Goal: Information Seeking & Learning: Learn about a topic

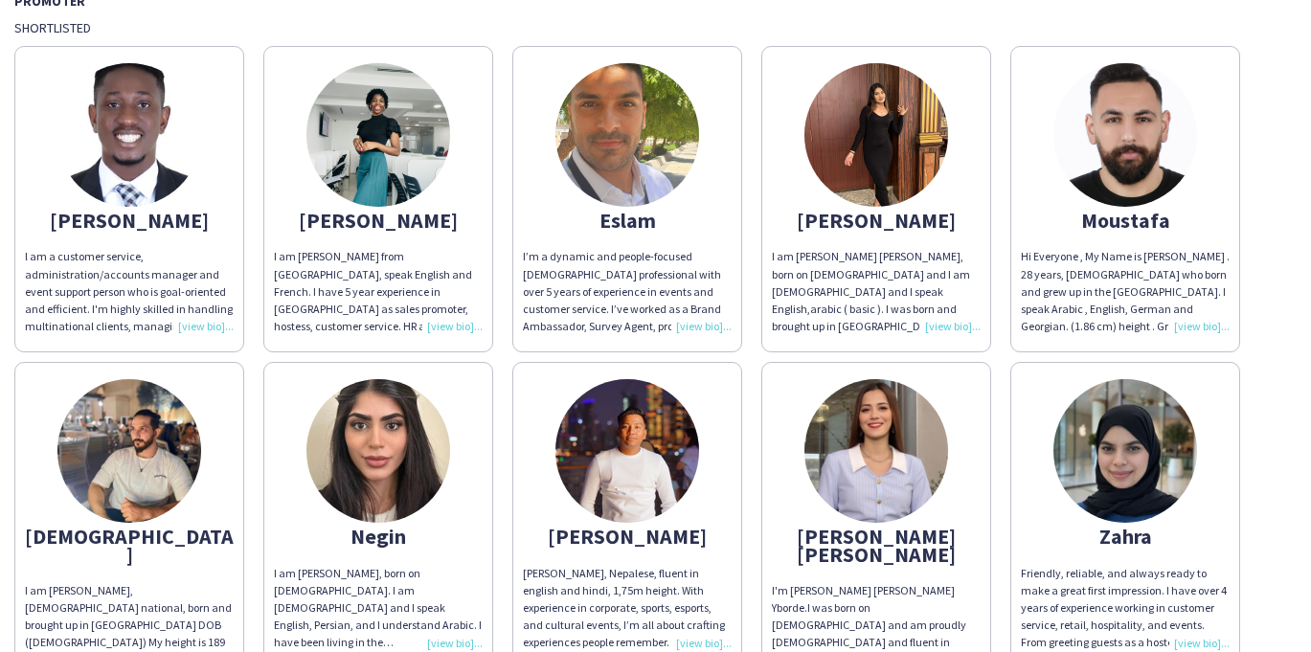
scroll to position [171, 0]
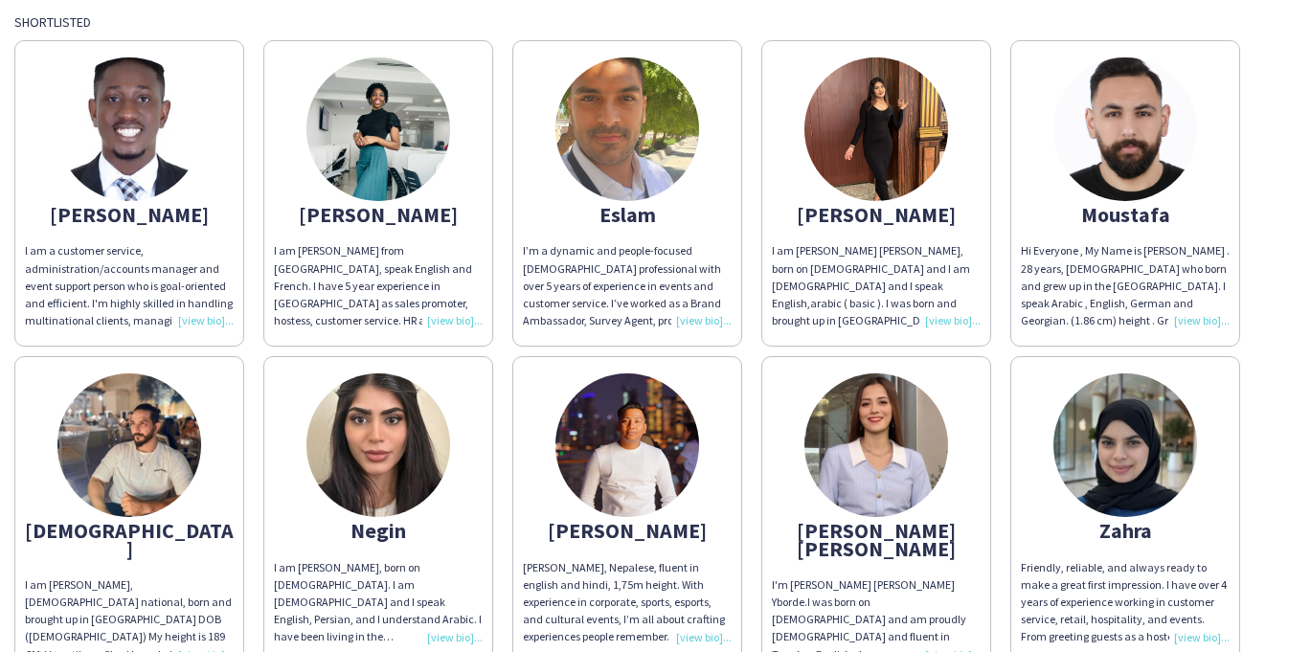
click at [702, 323] on div "I’m a dynamic and people-focused [DEMOGRAPHIC_DATA] professional with over 5 ye…" at bounding box center [627, 285] width 209 height 87
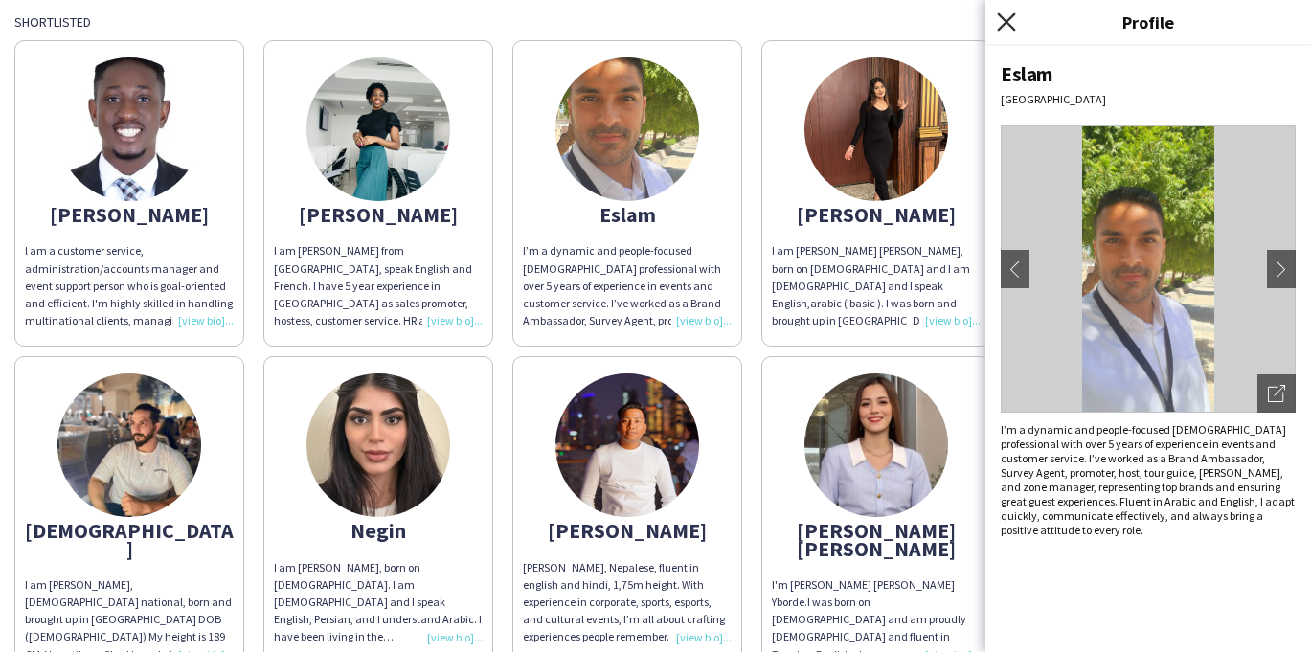
click at [1004, 18] on icon at bounding box center [1006, 21] width 18 height 18
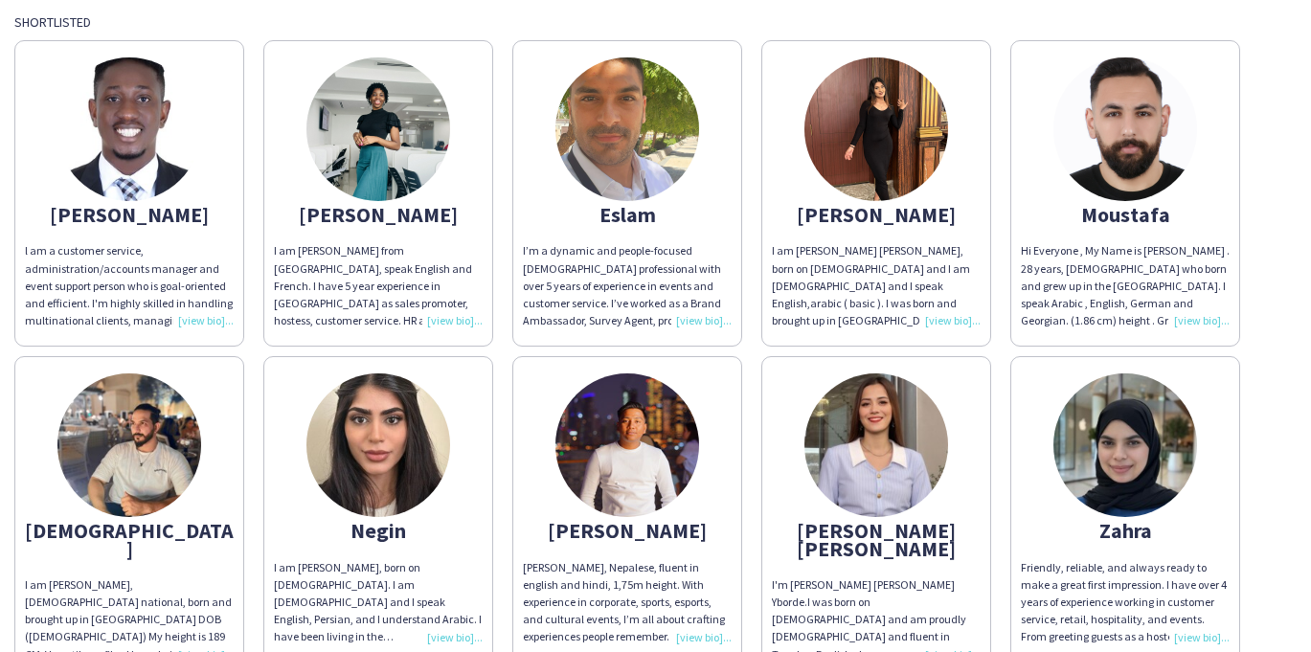
click at [942, 316] on div "I am [PERSON_NAME] [PERSON_NAME], born on [DEMOGRAPHIC_DATA] and I am [DEMOGRAP…" at bounding box center [876, 285] width 209 height 87
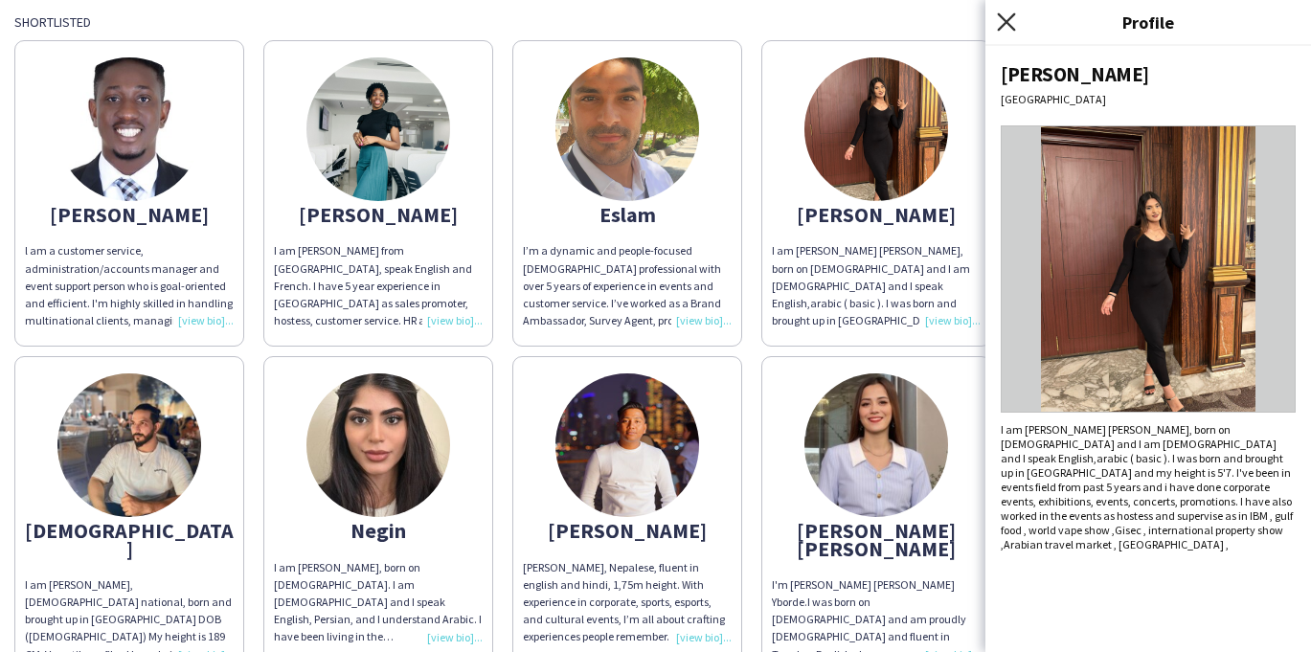
click at [1007, 18] on icon "Close pop-in" at bounding box center [1006, 21] width 18 height 18
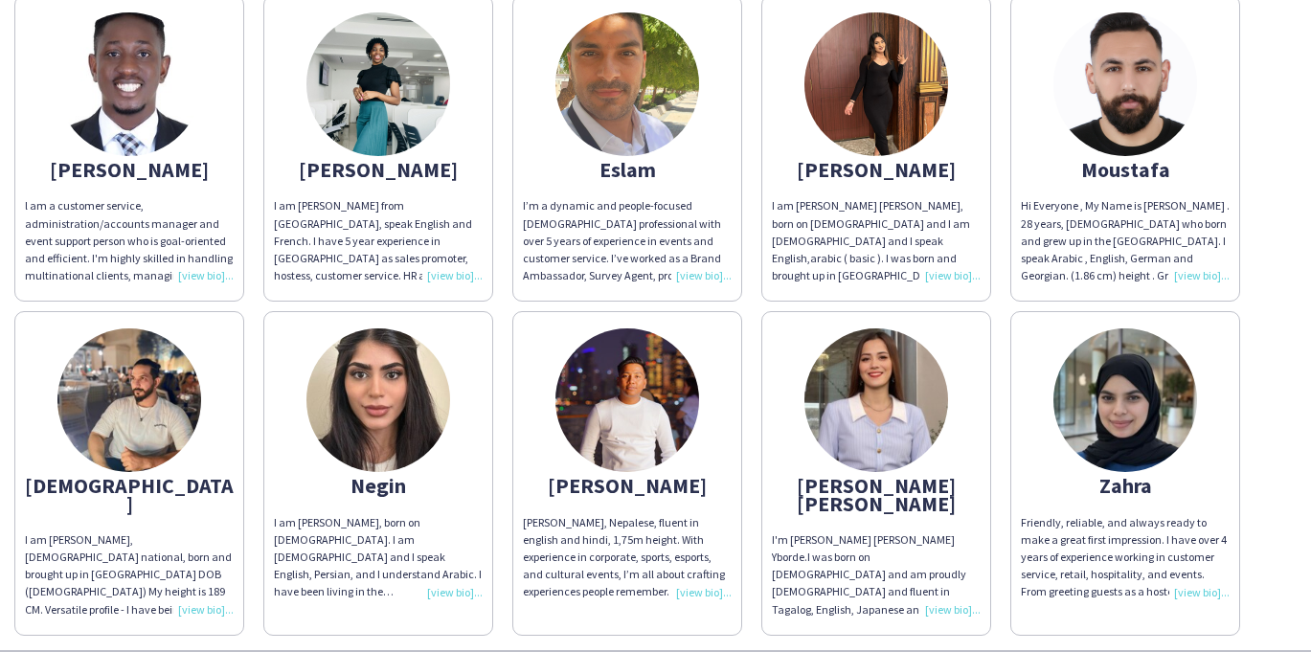
scroll to position [268, 0]
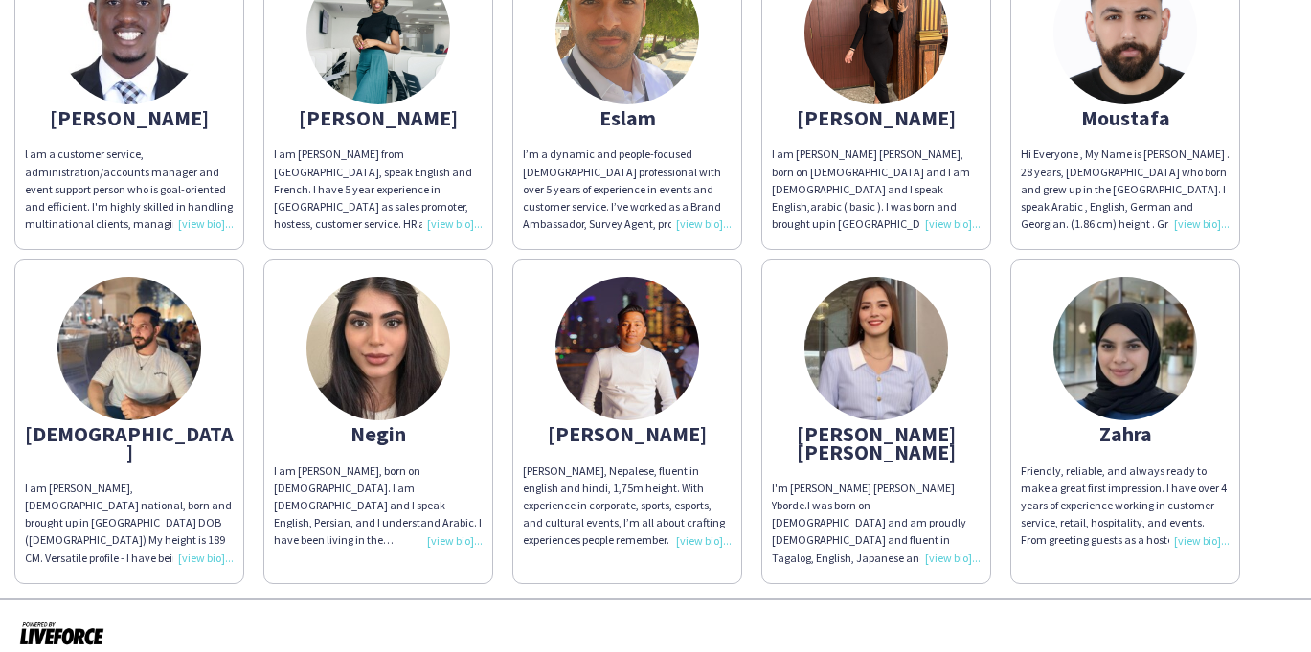
click at [216, 541] on div "I am [PERSON_NAME], [DEMOGRAPHIC_DATA] national, born and brought up in [GEOGRA…" at bounding box center [129, 523] width 209 height 87
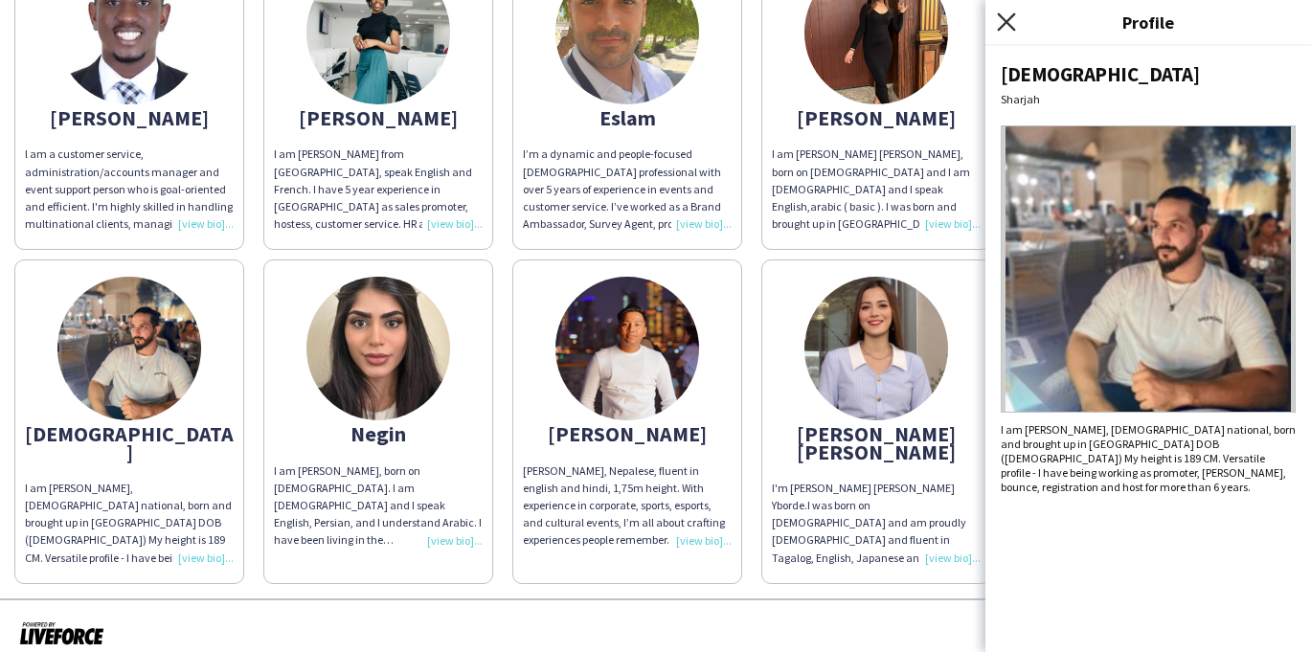
click at [1005, 19] on icon at bounding box center [1006, 21] width 18 height 18
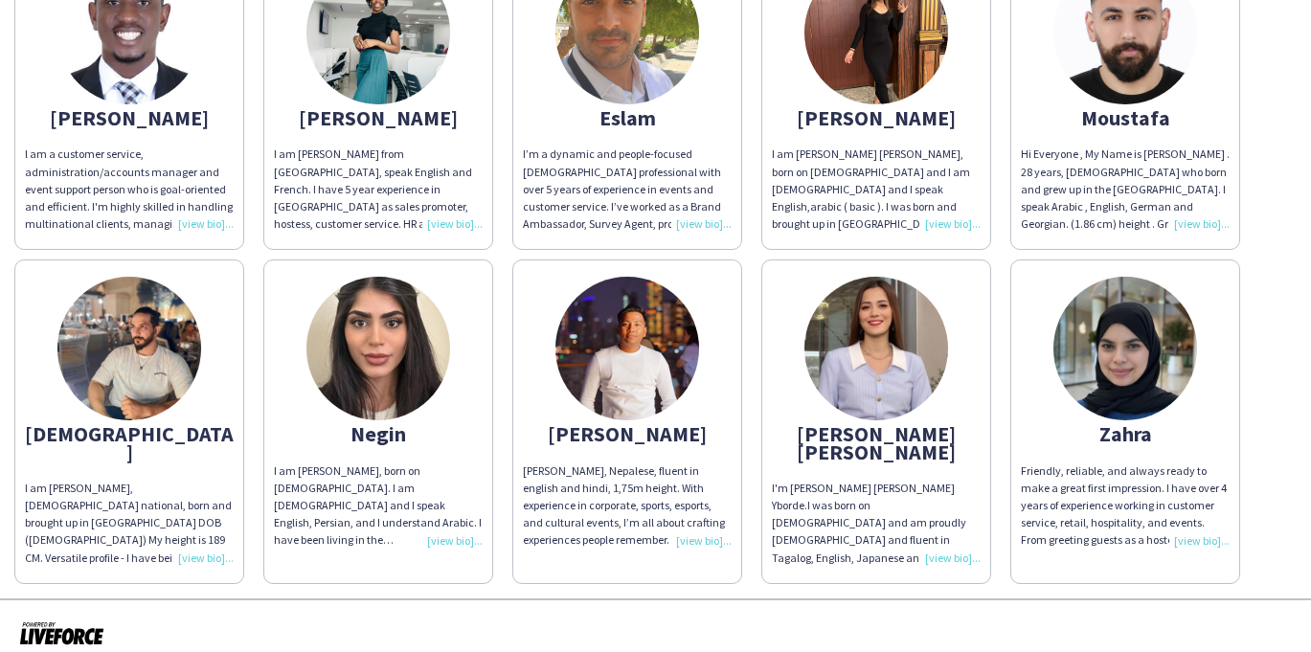
click at [438, 537] on div "I am [PERSON_NAME], born on [DEMOGRAPHIC_DATA]. I am [DEMOGRAPHIC_DATA] and I s…" at bounding box center [378, 506] width 209 height 87
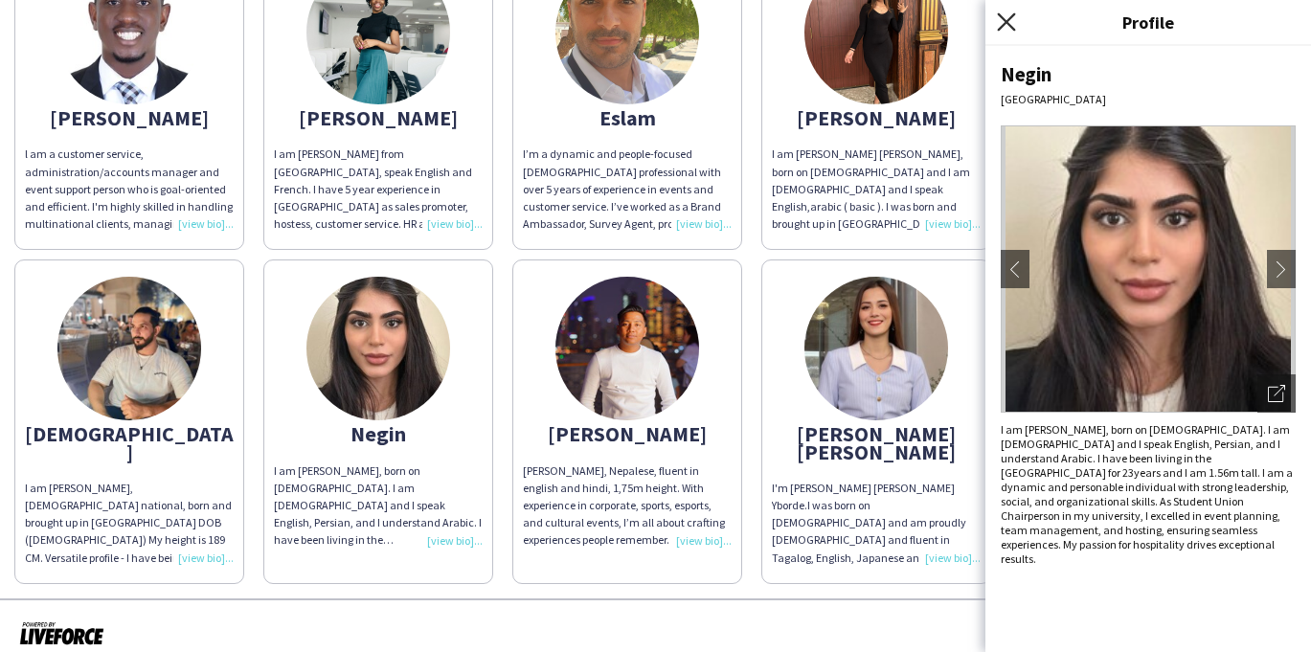
click at [1007, 20] on icon at bounding box center [1006, 21] width 18 height 18
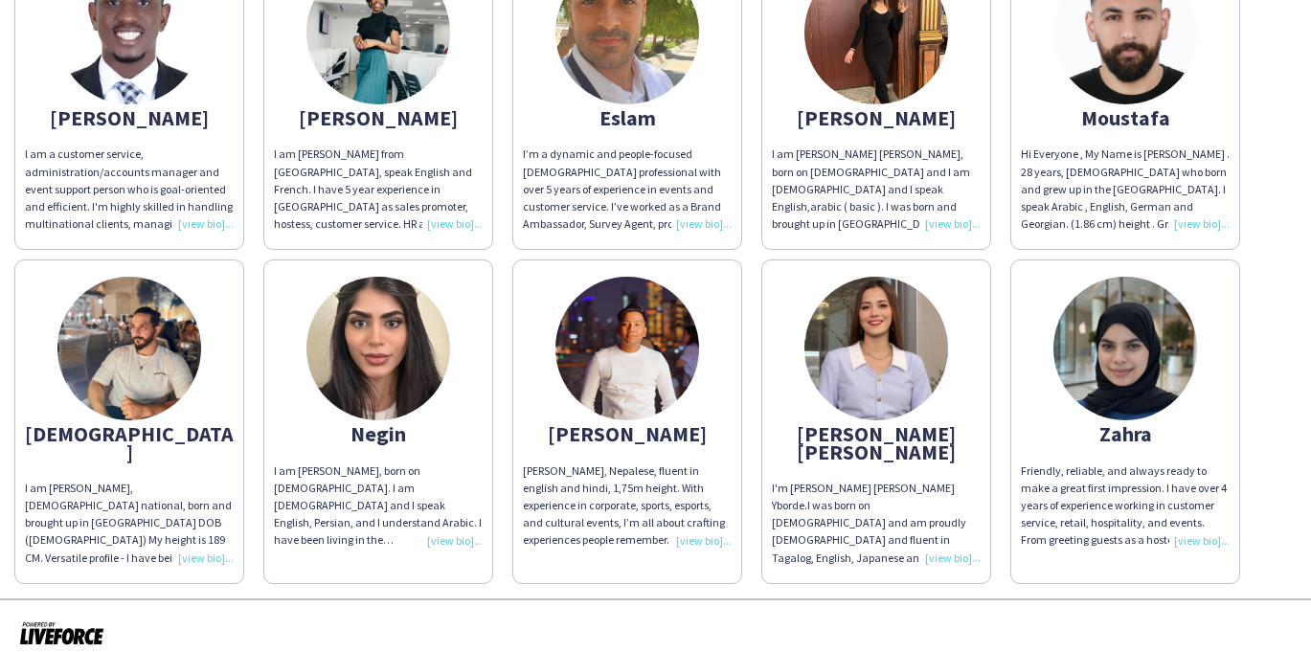
click at [693, 543] on div "[PERSON_NAME], Nepalese, fluent in english and hindi, 1,75m height. With experi…" at bounding box center [627, 506] width 209 height 87
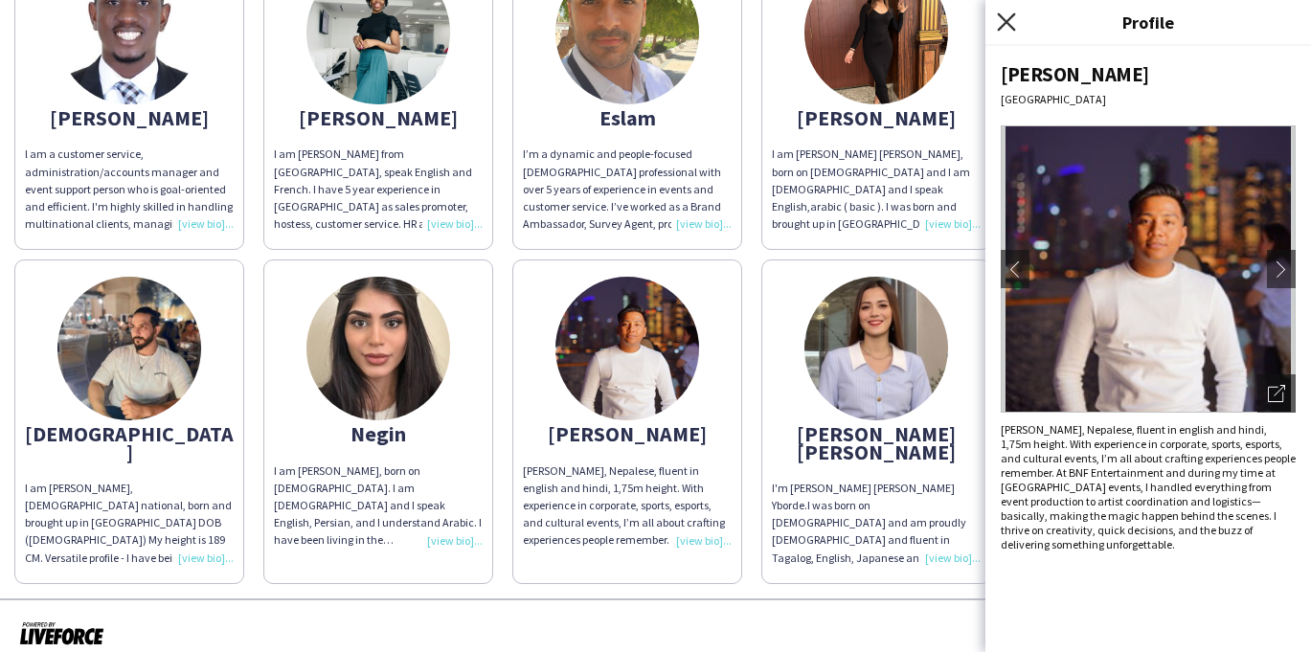
click at [1005, 29] on icon "Close pop-in" at bounding box center [1006, 21] width 18 height 18
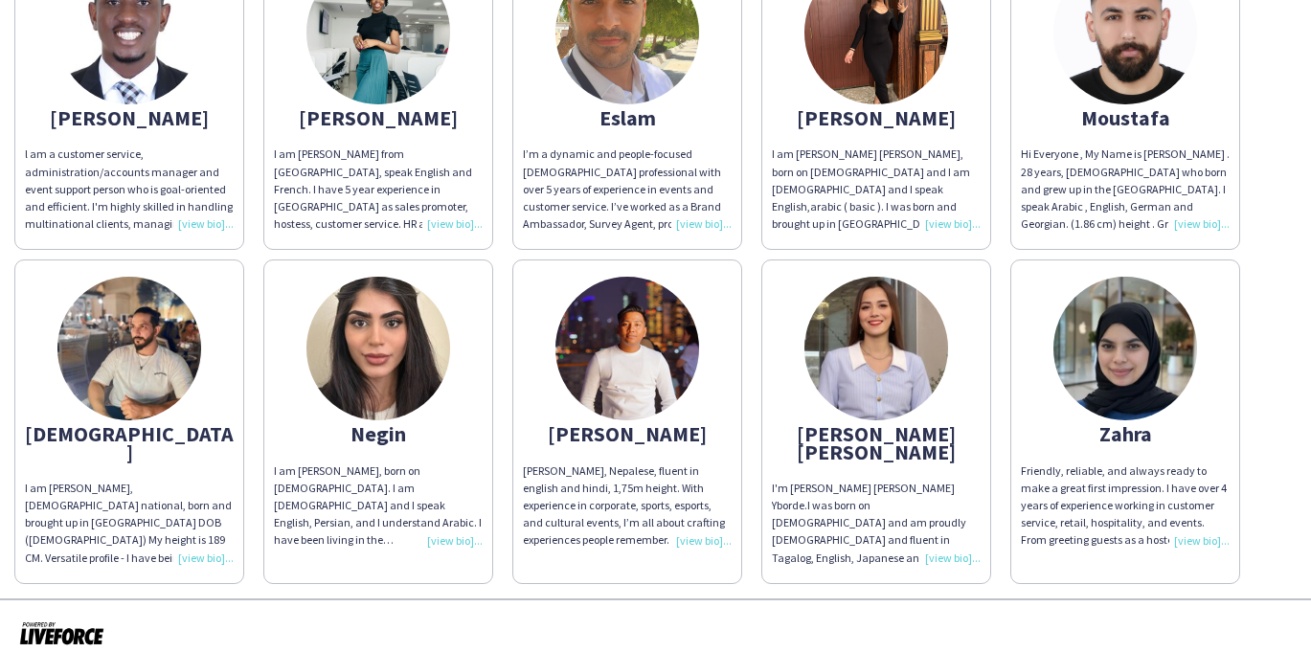
click at [939, 539] on div "I'm [PERSON_NAME] [PERSON_NAME] Yborde.I was born on [DEMOGRAPHIC_DATA] and am …" at bounding box center [876, 523] width 209 height 87
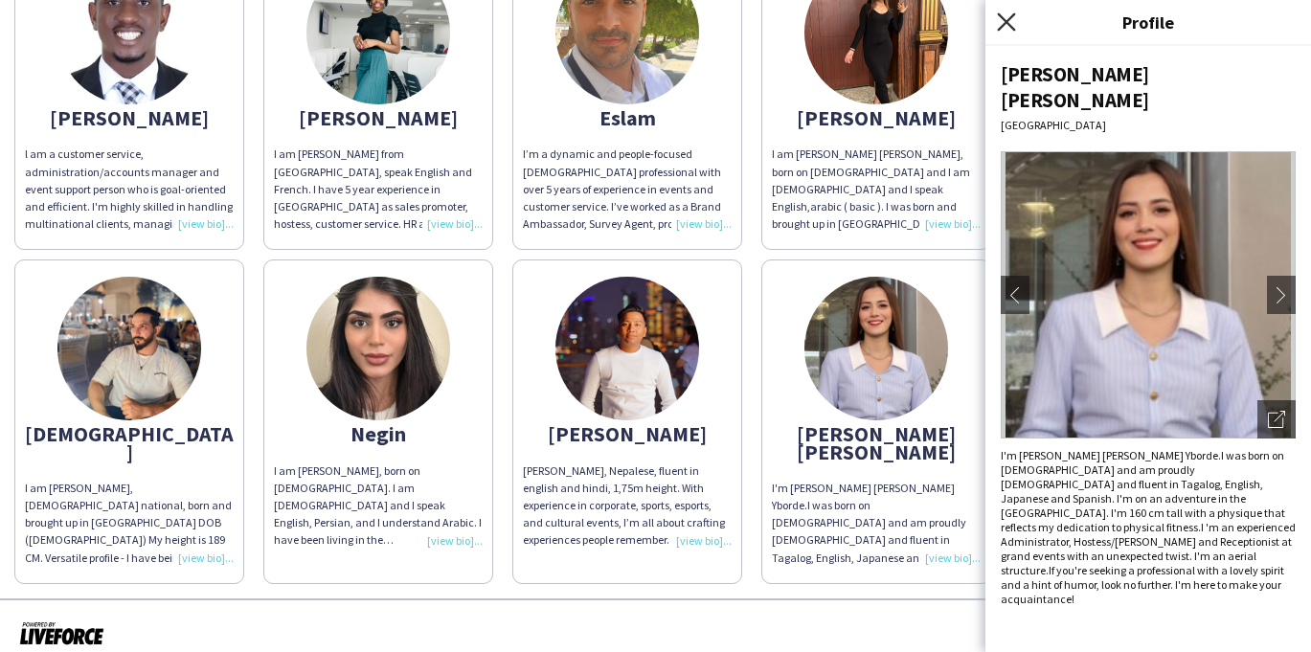
click at [1000, 30] on icon at bounding box center [1006, 21] width 18 height 18
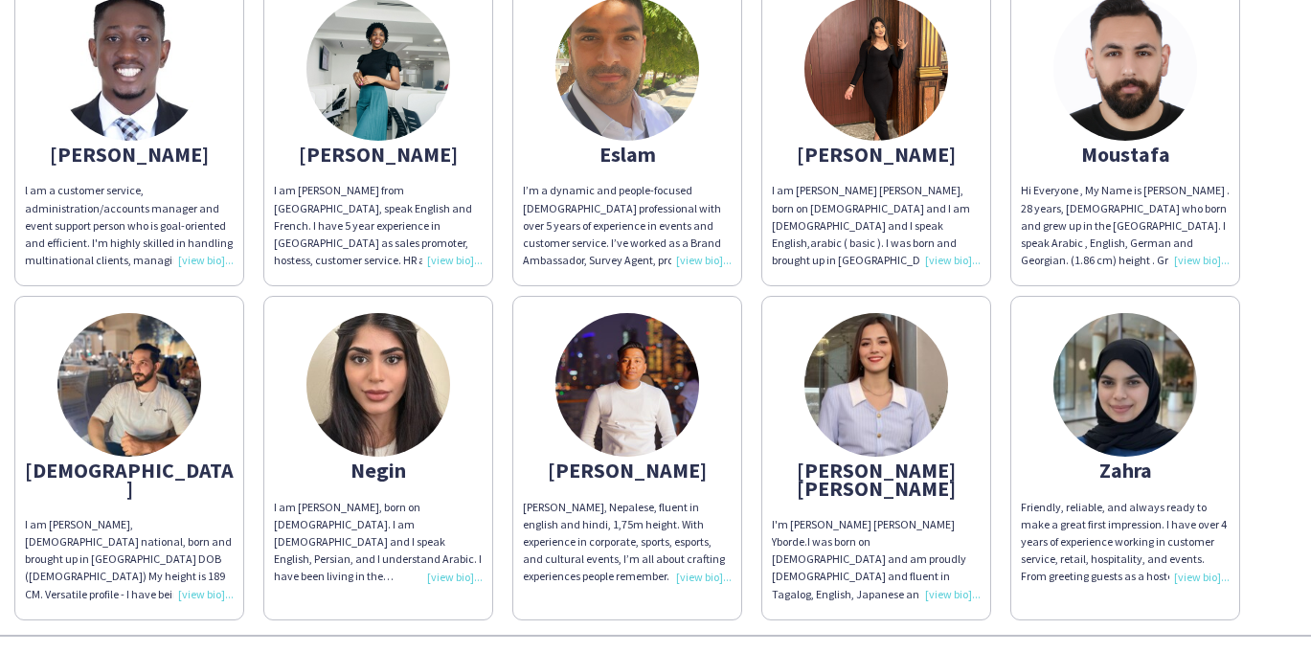
scroll to position [256, 0]
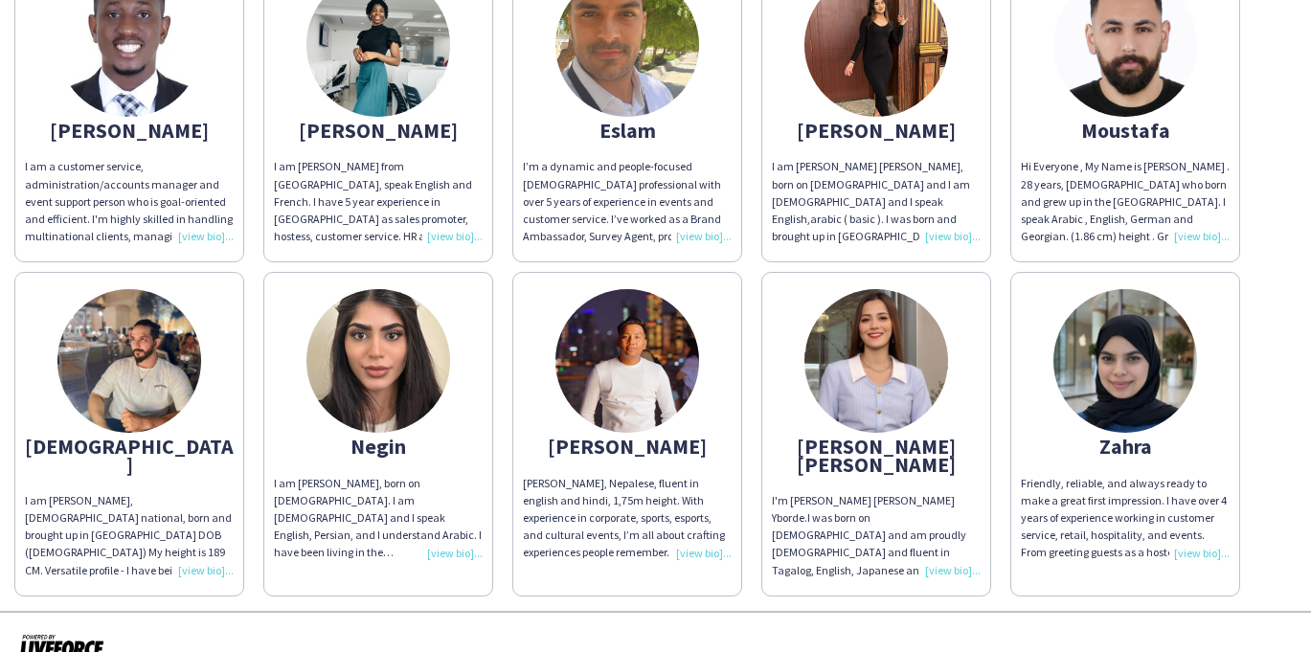
click at [457, 554] on div "I am [PERSON_NAME], born on [DEMOGRAPHIC_DATA]. I am [DEMOGRAPHIC_DATA] and I s…" at bounding box center [378, 518] width 209 height 87
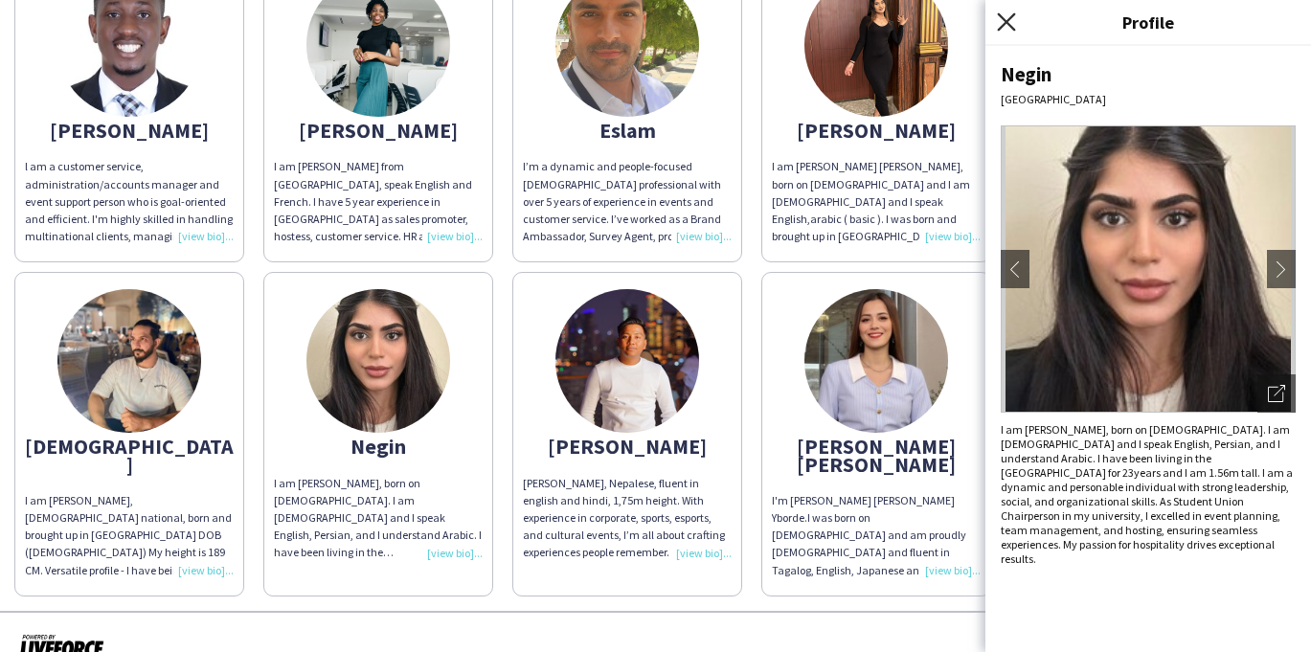
click at [1007, 19] on icon at bounding box center [1006, 21] width 18 height 18
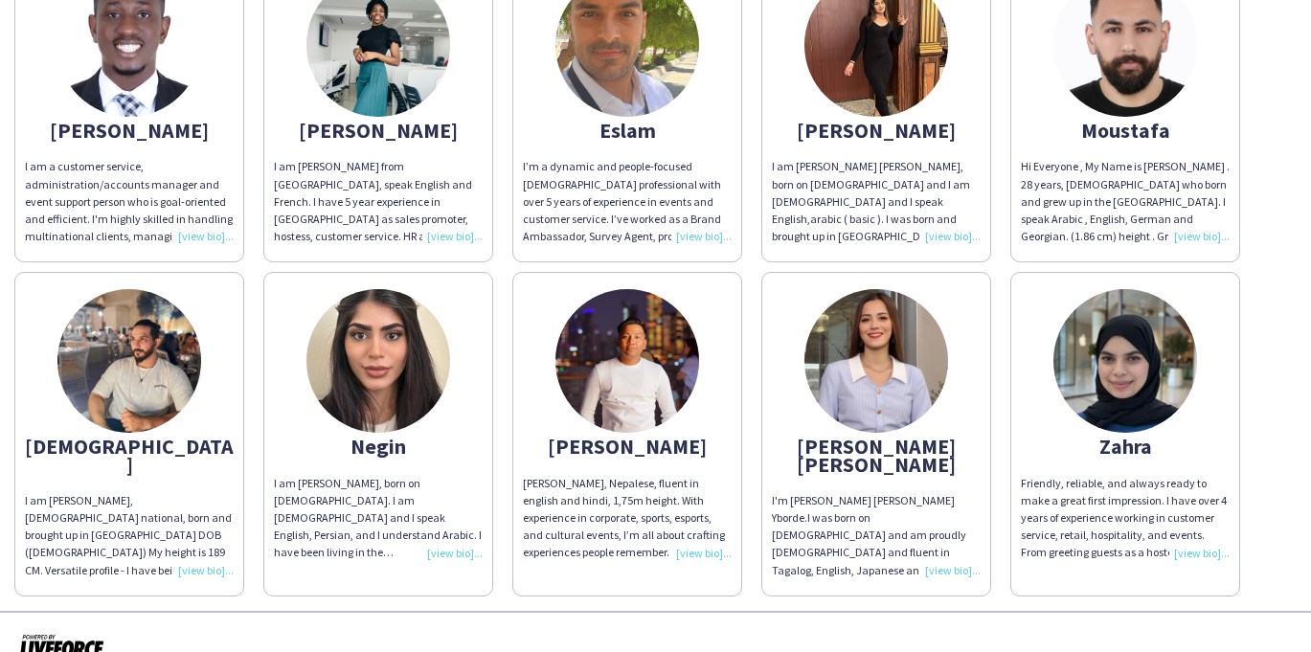
scroll to position [252, 0]
